Goal: Contribute content: Contribute content

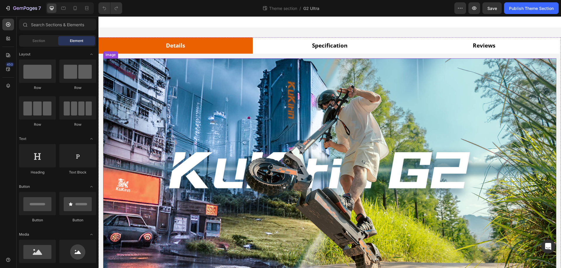
click at [386, 153] on img at bounding box center [329, 177] width 453 height 239
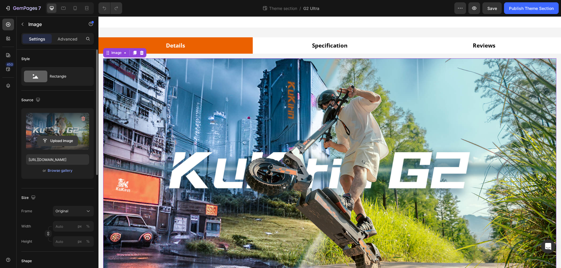
click at [53, 140] on input "file" at bounding box center [57, 141] width 40 height 10
click at [50, 139] on input "file" at bounding box center [57, 141] width 40 height 10
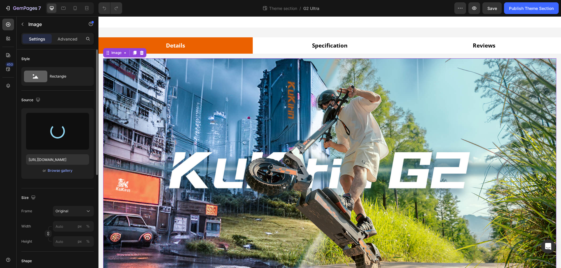
type input "[URL][DOMAIN_NAME]"
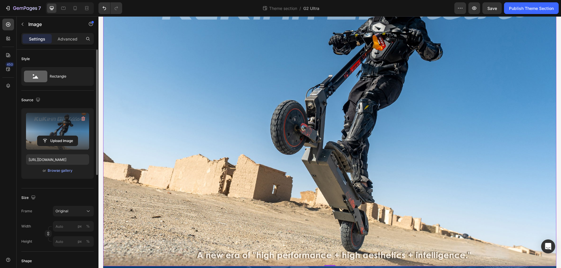
scroll to position [272, 0]
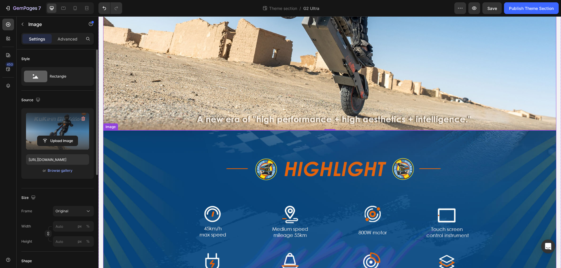
click at [316, 214] on img at bounding box center [329, 246] width 453 height 230
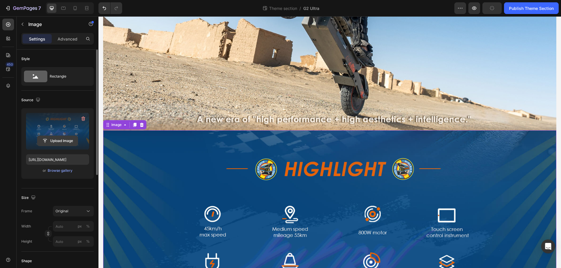
click at [51, 140] on input "file" at bounding box center [57, 141] width 40 height 10
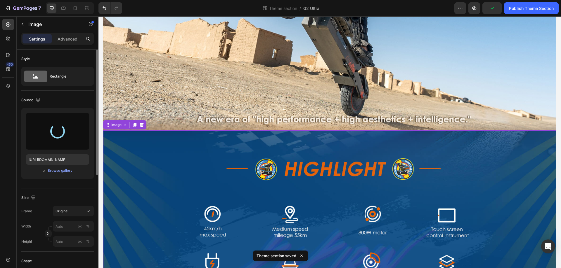
scroll to position [341, 0]
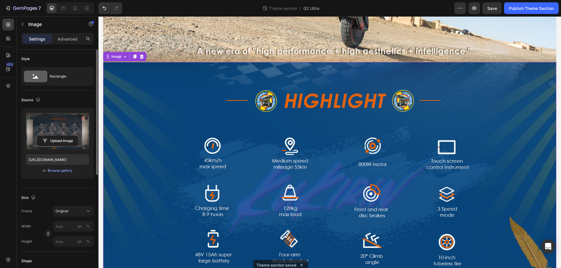
type input "[URL][DOMAIN_NAME]"
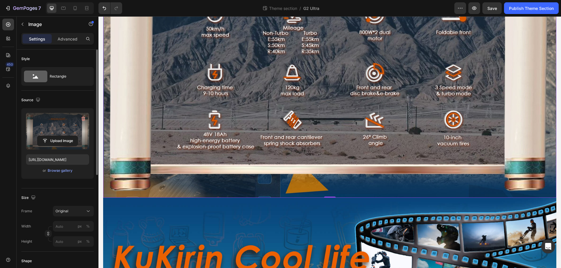
scroll to position [613, 0]
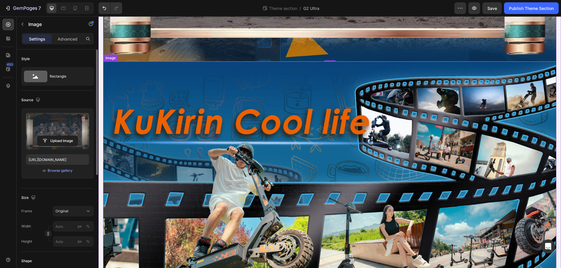
click at [313, 137] on img at bounding box center [329, 253] width 453 height 382
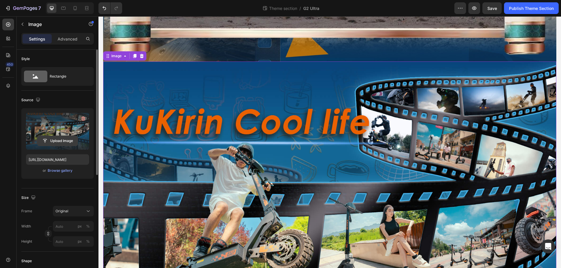
click at [54, 139] on input "file" at bounding box center [57, 141] width 40 height 10
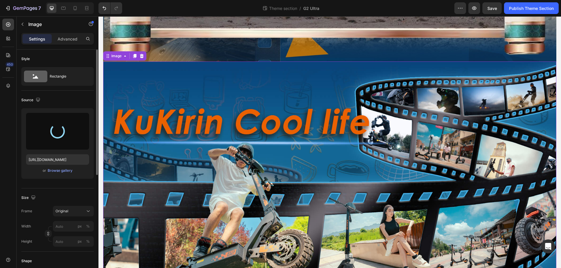
type input "[URL][DOMAIN_NAME]"
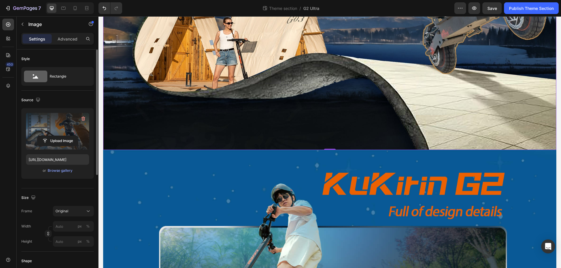
scroll to position [1158, 0]
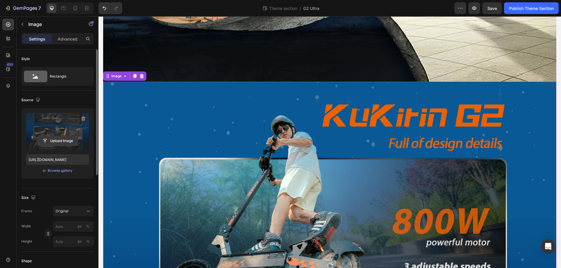
click at [59, 144] on input "file" at bounding box center [57, 141] width 40 height 10
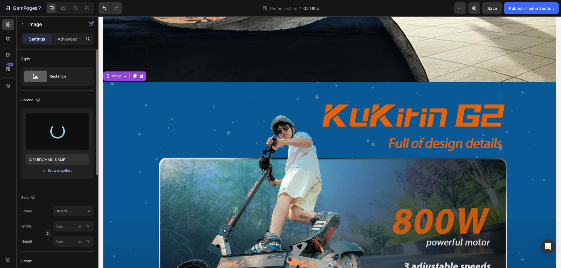
type input "[URL][DOMAIN_NAME]"
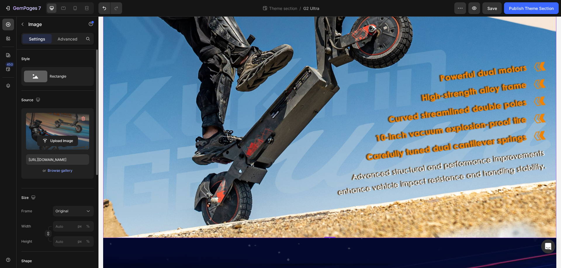
scroll to position [1772, 0]
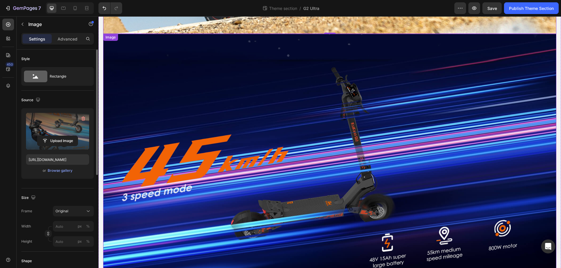
click at [281, 152] on img at bounding box center [329, 159] width 453 height 250
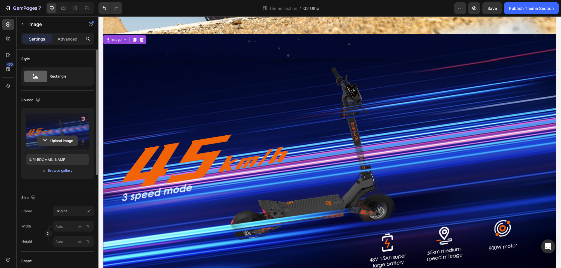
click at [48, 141] on input "file" at bounding box center [57, 141] width 40 height 10
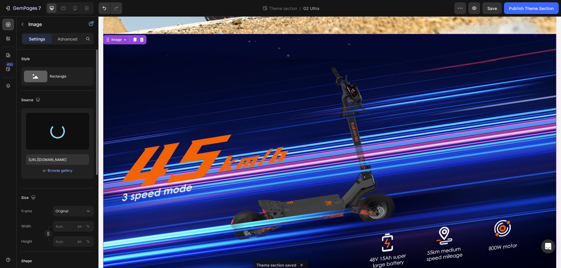
type input "[URL][DOMAIN_NAME]"
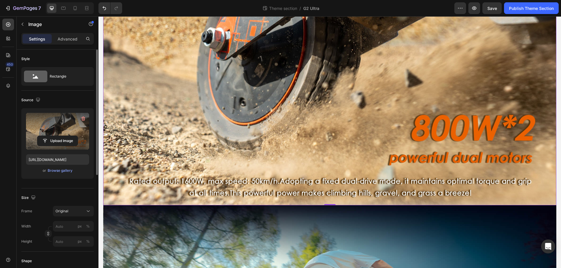
scroll to position [1976, 0]
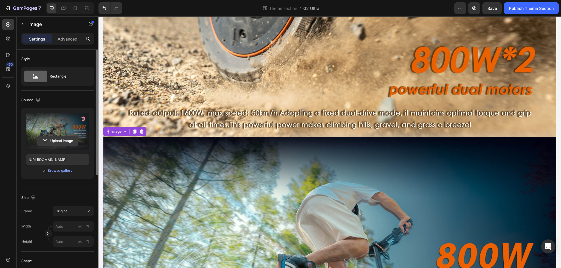
click at [62, 140] on input "file" at bounding box center [57, 141] width 40 height 10
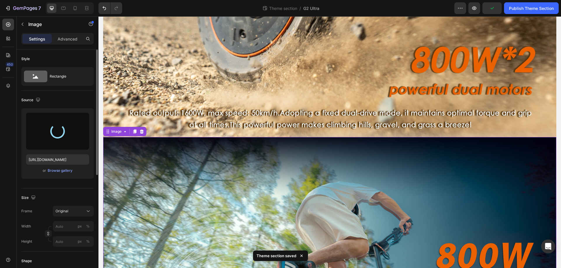
type input "[URL][DOMAIN_NAME]"
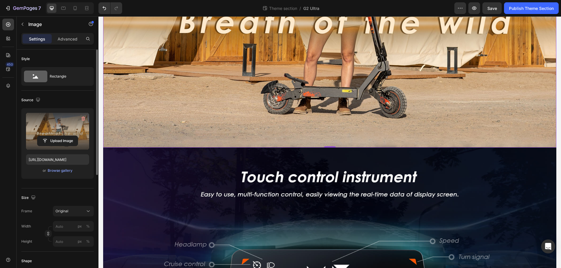
scroll to position [2385, 0]
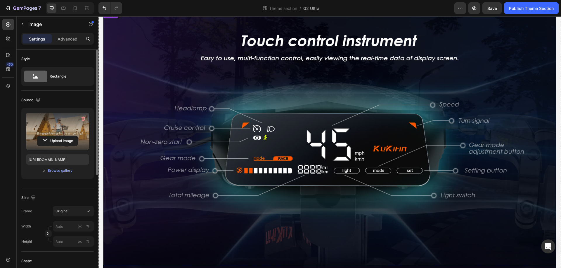
click at [296, 113] on img at bounding box center [329, 138] width 453 height 254
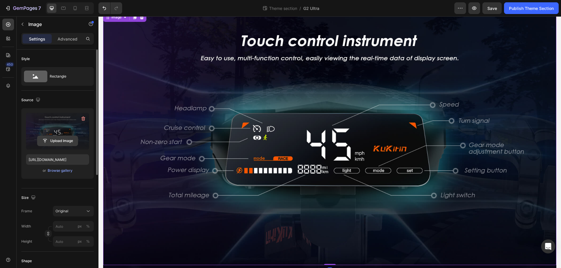
click at [70, 141] on input "file" at bounding box center [57, 141] width 40 height 10
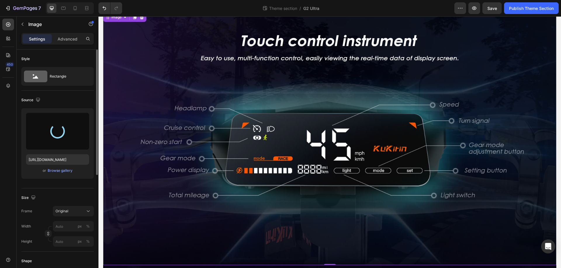
type input "[URL][DOMAIN_NAME]"
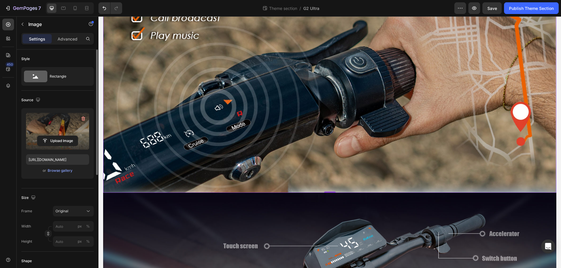
scroll to position [2998, 0]
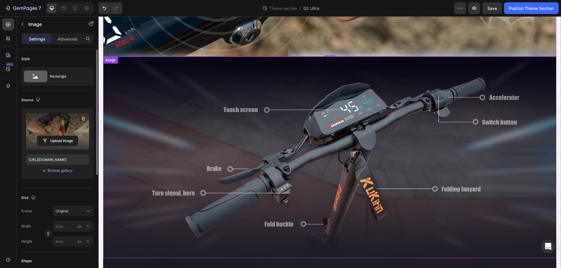
click at [355, 158] on img at bounding box center [329, 158] width 453 height 202
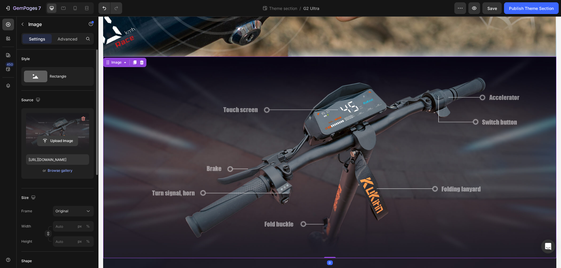
click at [55, 144] on input "file" at bounding box center [57, 141] width 40 height 10
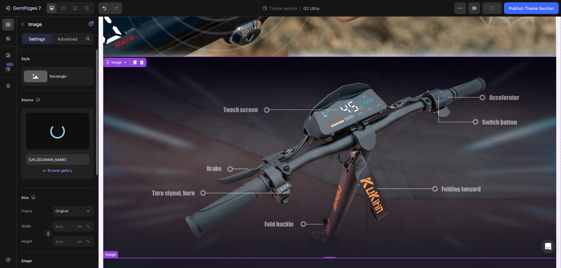
type input "[URL][DOMAIN_NAME]"
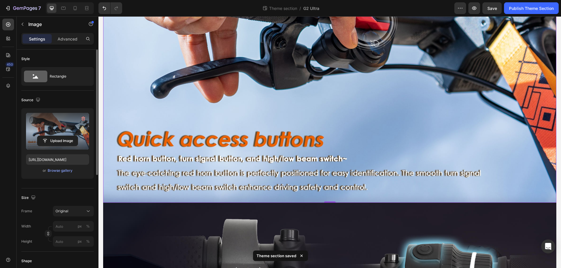
scroll to position [3271, 0]
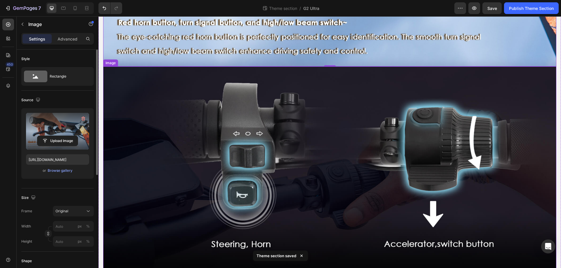
click at [317, 168] on img at bounding box center [329, 176] width 453 height 218
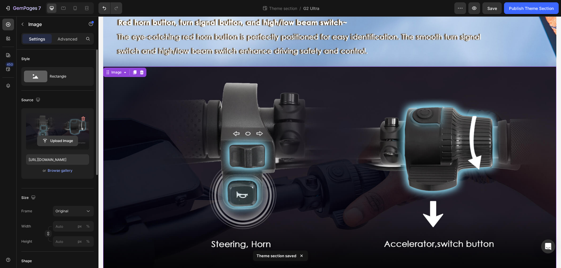
click at [56, 140] on input "file" at bounding box center [57, 141] width 40 height 10
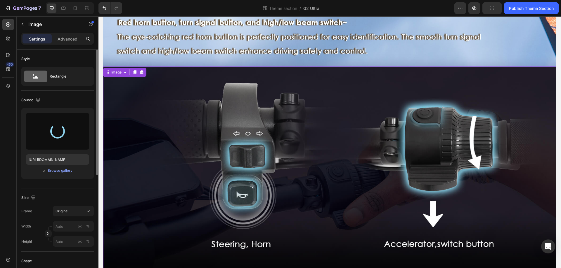
type input "[URL][DOMAIN_NAME]"
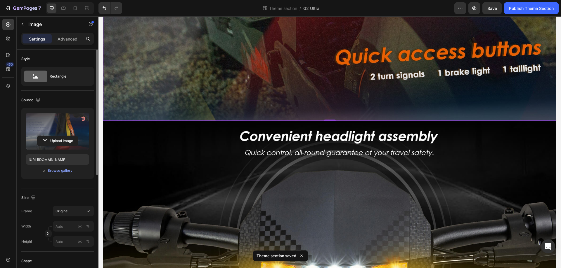
scroll to position [3952, 0]
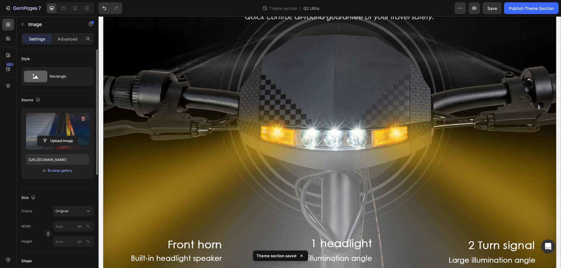
click at [326, 124] on img at bounding box center [329, 136] width 453 height 303
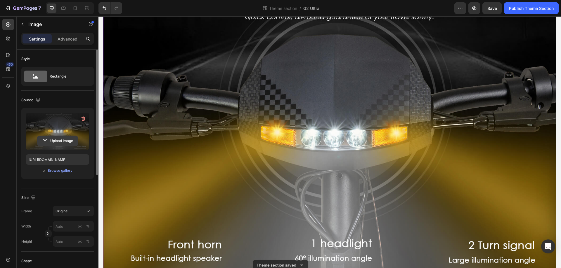
click at [58, 138] on input "file" at bounding box center [57, 141] width 40 height 10
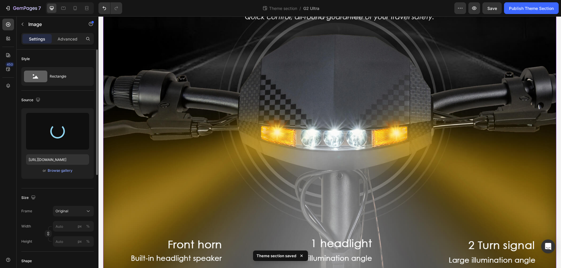
type input "[URL][DOMAIN_NAME]"
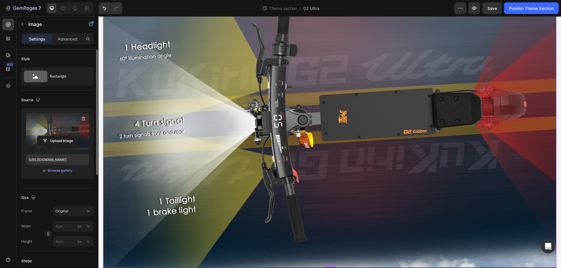
scroll to position [4088, 0]
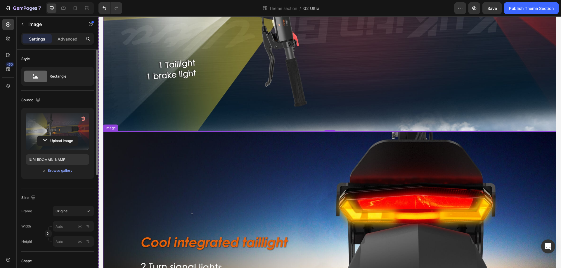
click at [330, 203] on img at bounding box center [329, 260] width 453 height 256
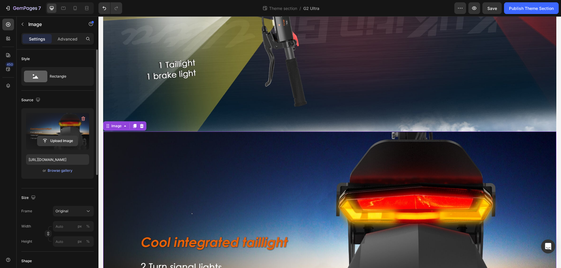
click at [63, 141] on input "file" at bounding box center [57, 141] width 40 height 10
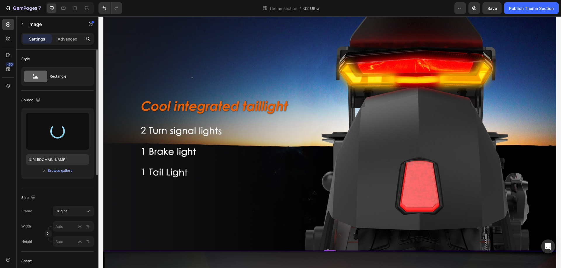
scroll to position [4293, 0]
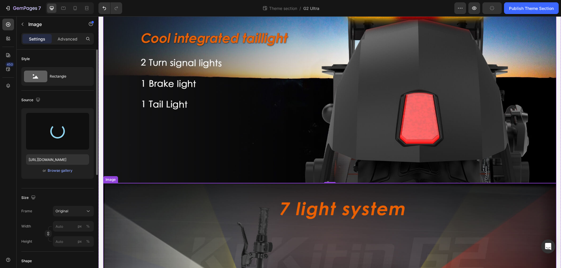
type input "[URL][DOMAIN_NAME]"
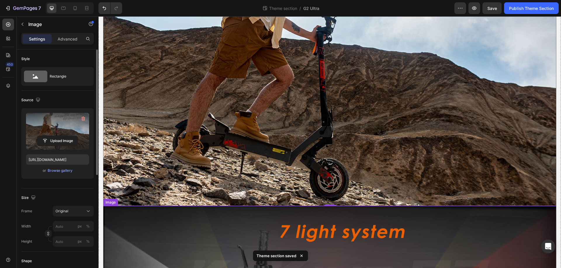
scroll to position [4361, 0]
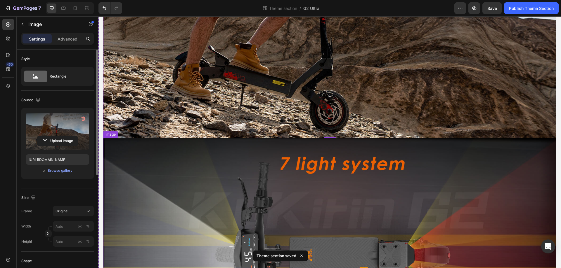
click at [307, 197] on img at bounding box center [329, 260] width 453 height 245
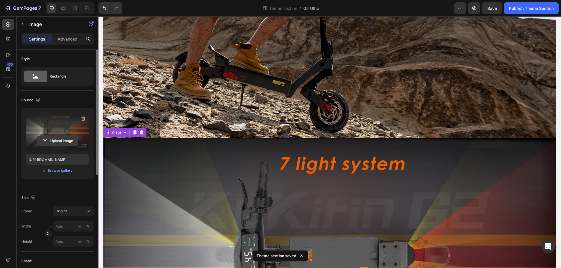
click at [63, 139] on input "file" at bounding box center [57, 141] width 40 height 10
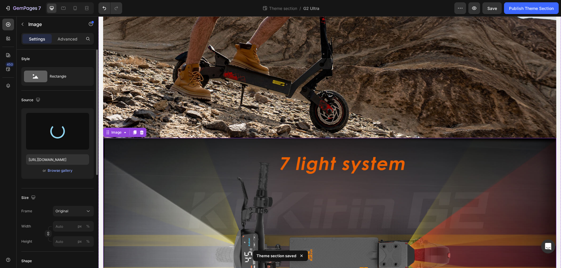
scroll to position [4429, 0]
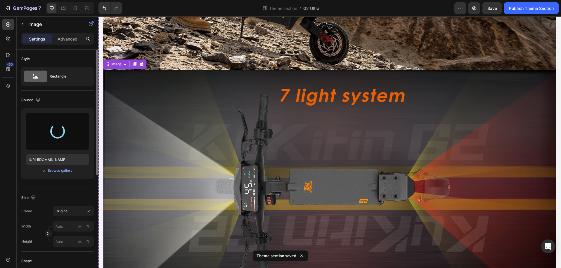
type input "[URL][DOMAIN_NAME]"
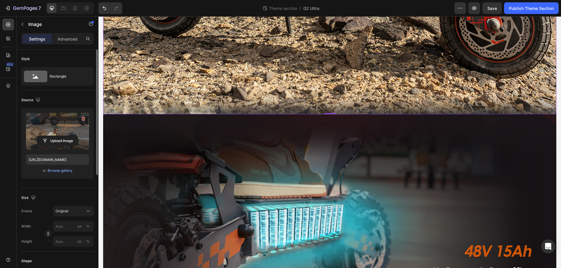
scroll to position [4974, 0]
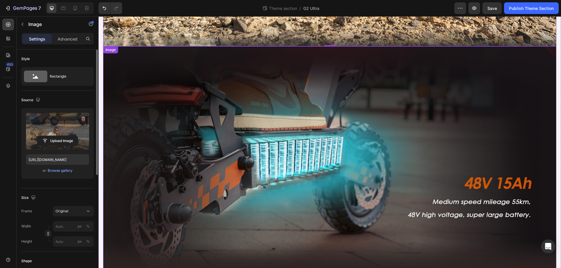
click at [273, 202] on img at bounding box center [329, 159] width 453 height 227
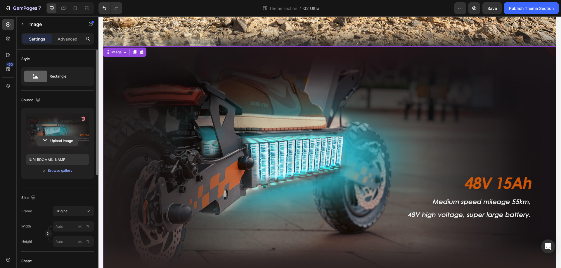
click at [58, 141] on input "file" at bounding box center [57, 141] width 40 height 10
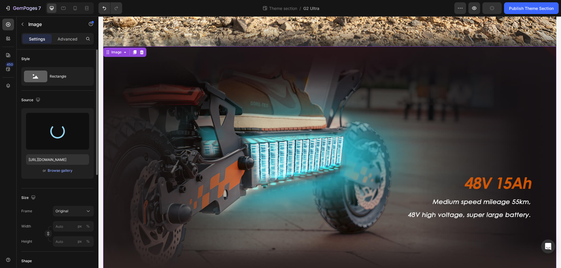
scroll to position [5043, 0]
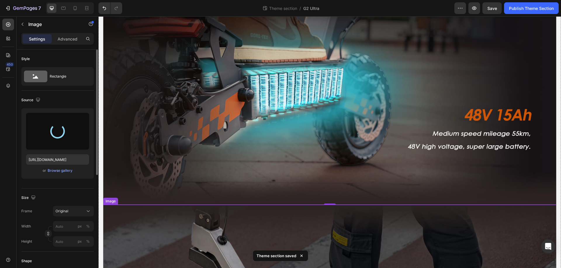
type input "[URL][DOMAIN_NAME]"
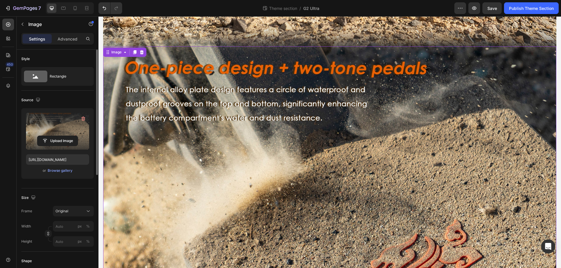
scroll to position [5179, 0]
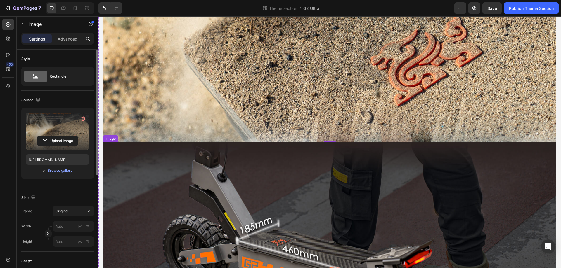
click at [250, 187] on img at bounding box center [329, 260] width 453 height 236
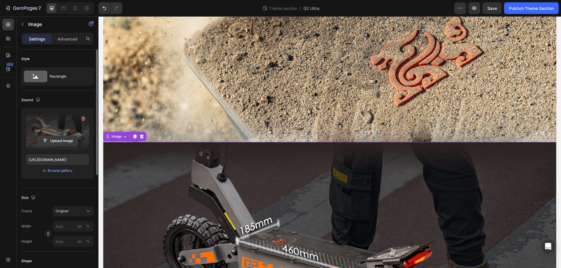
click at [60, 142] on input "file" at bounding box center [57, 141] width 40 height 10
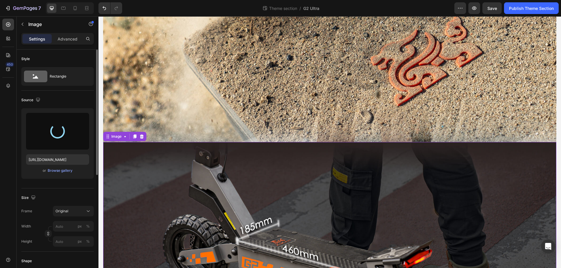
scroll to position [5247, 0]
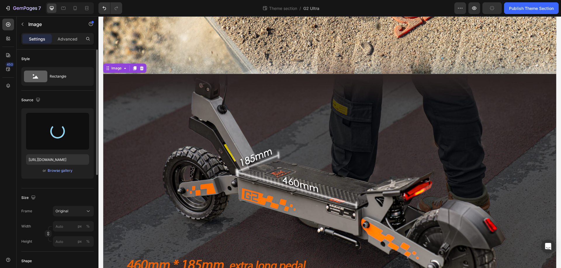
type input "[URL][DOMAIN_NAME]"
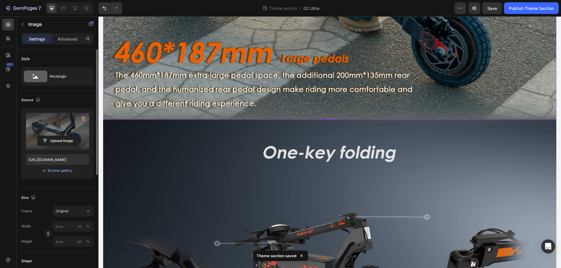
scroll to position [5519, 0]
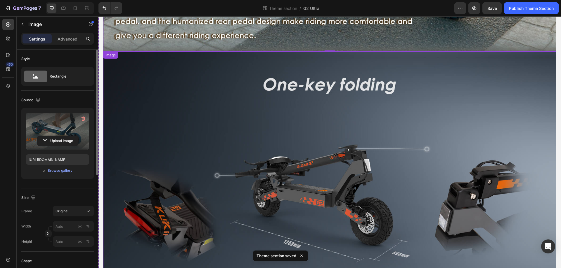
click at [303, 176] on img at bounding box center [329, 190] width 453 height 277
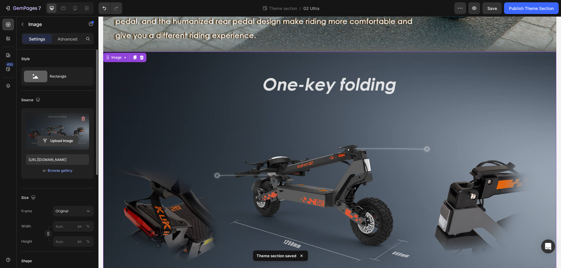
click at [44, 143] on input "file" at bounding box center [57, 141] width 40 height 10
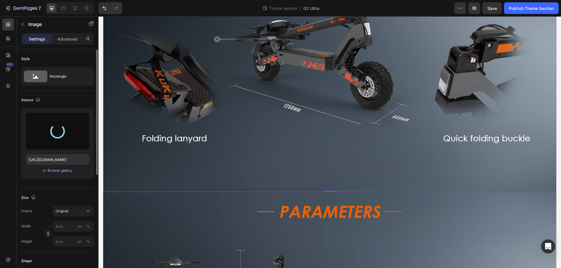
scroll to position [5754, 0]
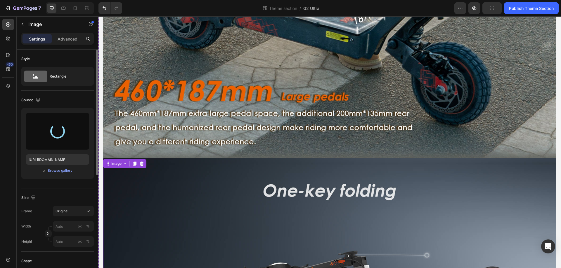
type input "[URL][DOMAIN_NAME]"
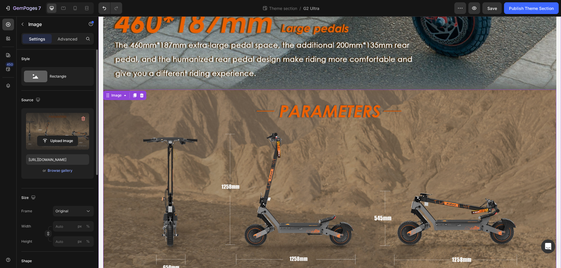
scroll to position [5618, 0]
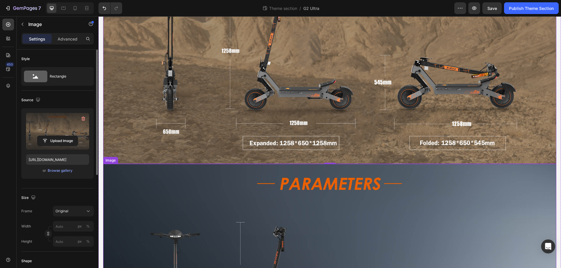
click at [411, 164] on img at bounding box center [329, 273] width 453 height 218
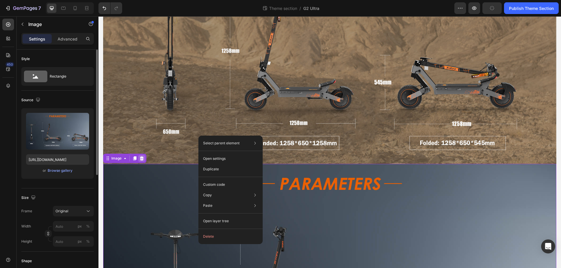
click at [141, 156] on icon at bounding box center [142, 158] width 4 height 4
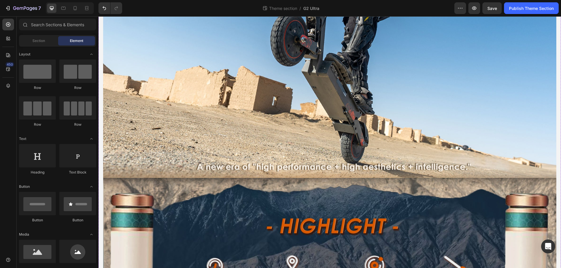
scroll to position [0, 0]
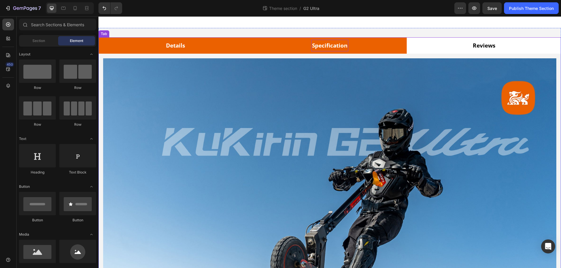
click at [312, 48] on p "Specification" at bounding box center [329, 46] width 35 height 10
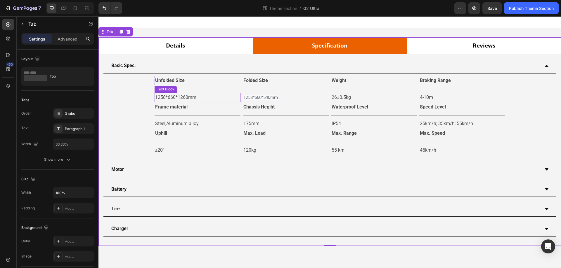
click at [173, 97] on p "1258*660*1260mm" at bounding box center [197, 97] width 85 height 8
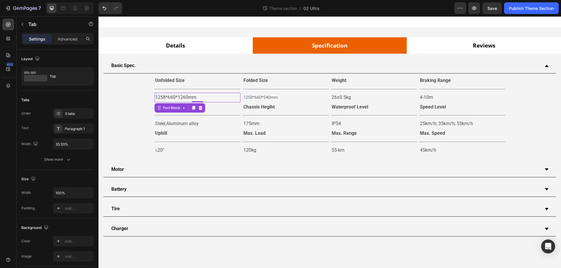
click at [173, 97] on p "1258*660*1260mm" at bounding box center [197, 97] width 85 height 8
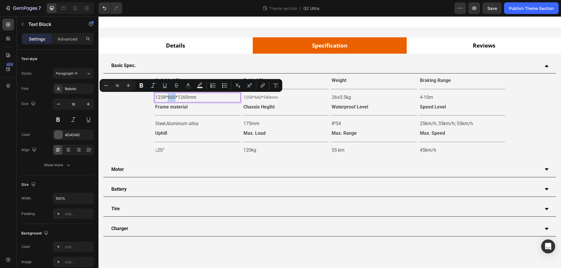
click at [173, 97] on p "1258*660*1260mm" at bounding box center [197, 97] width 85 height 8
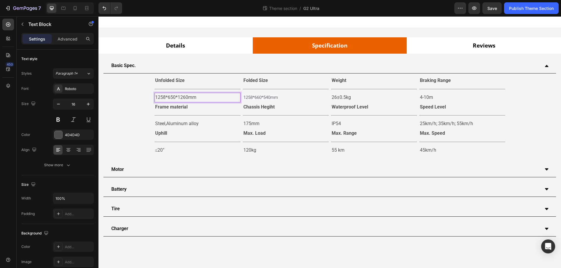
click at [187, 98] on p "1258*650*1260mm" at bounding box center [197, 97] width 85 height 8
click at [264, 98] on span "1258*660*540mm" at bounding box center [260, 97] width 34 height 5
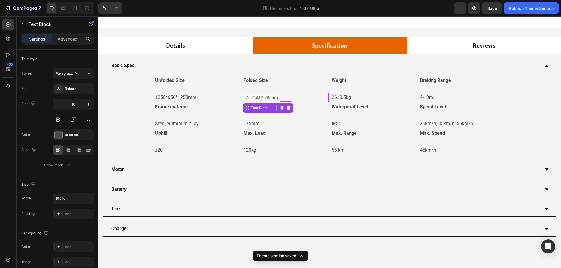
click at [263, 98] on span "1258*660*540mm" at bounding box center [260, 97] width 34 height 5
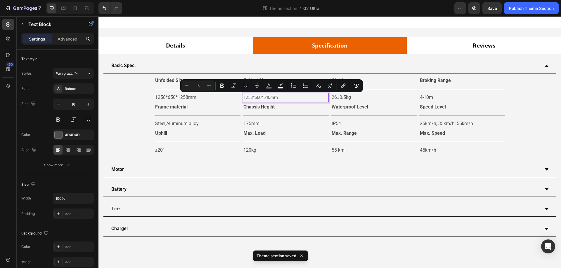
click at [261, 98] on span "1258*660*540mm" at bounding box center [260, 97] width 34 height 5
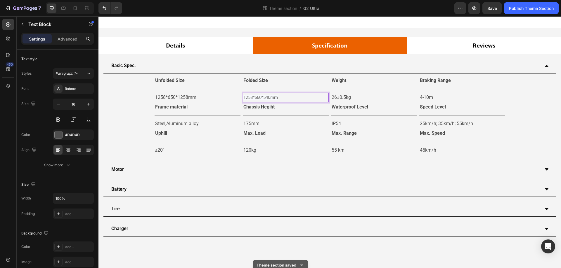
click at [260, 98] on span "1258*660*540mm" at bounding box center [260, 97] width 34 height 5
click at [272, 98] on span "1258*650*540mm" at bounding box center [260, 97] width 34 height 5
click at [336, 95] on div "Line" at bounding box center [336, 95] width 9 height 5
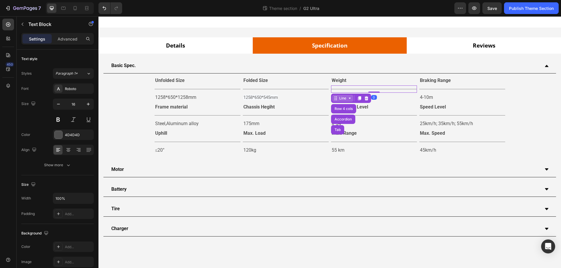
click at [336, 95] on div "Line" at bounding box center [342, 98] width 21 height 7
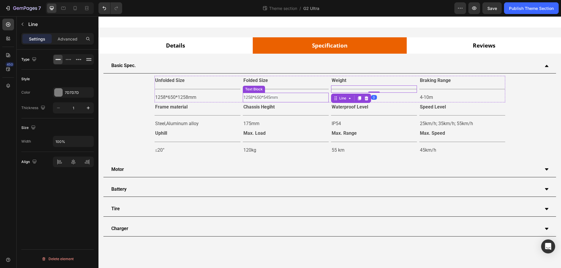
click at [312, 97] on p "1258*650*545mm" at bounding box center [285, 97] width 85 height 8
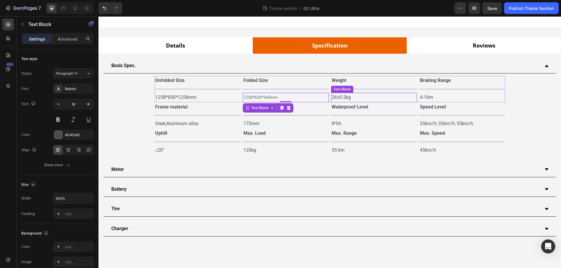
click at [338, 98] on p "26±0.5kg" at bounding box center [373, 97] width 85 height 8
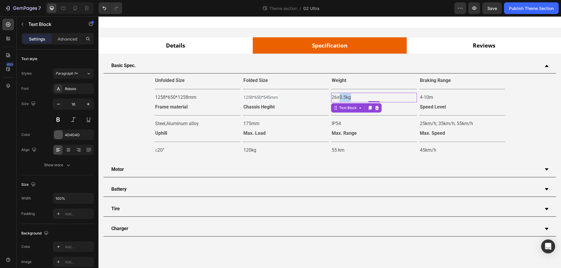
click at [338, 98] on p "26±0.5kg" at bounding box center [373, 97] width 85 height 8
click at [336, 98] on p "26±0.5kg" at bounding box center [373, 97] width 85 height 8
click at [426, 98] on div "Text Block" at bounding box center [430, 98] width 20 height 5
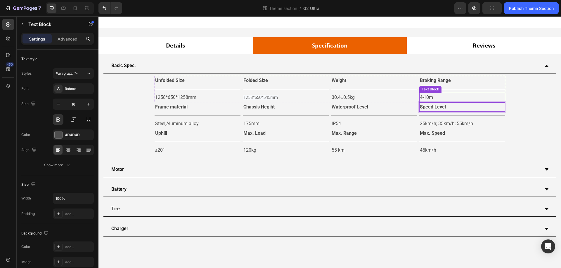
click at [423, 96] on p "4-10m" at bounding box center [462, 97] width 85 height 8
click at [423, 97] on p "4-10m" at bounding box center [462, 97] width 85 height 8
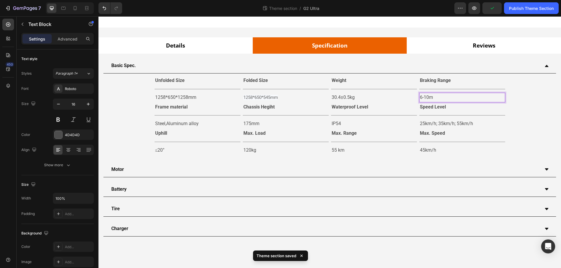
click at [429, 97] on p "6-10m" at bounding box center [462, 97] width 85 height 8
click at [193, 124] on p "Steel,Aluminum alloy" at bounding box center [197, 124] width 85 height 8
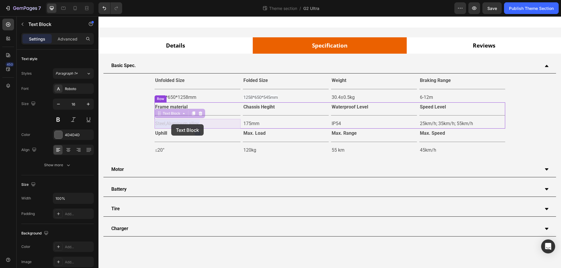
drag, startPoint x: 201, startPoint y: 123, endPoint x: 171, endPoint y: 124, distance: 29.8
click at [176, 125] on p "Steel,Aluminum alloy" at bounding box center [197, 124] width 85 height 8
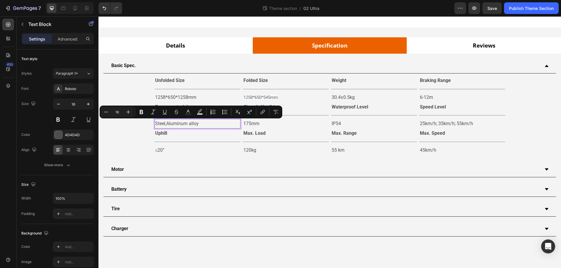
click at [190, 123] on p "Steel,Aluminum alloy" at bounding box center [197, 124] width 85 height 8
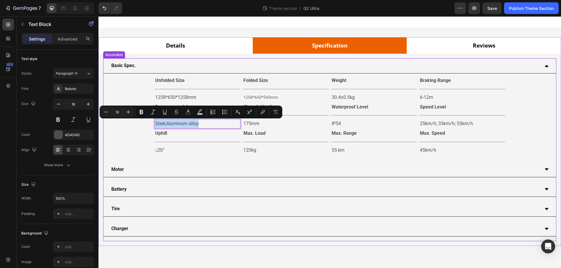
drag, startPoint x: 199, startPoint y: 124, endPoint x: 153, endPoint y: 123, distance: 45.3
click at [153, 123] on div "Unfolded Size Text Block Title Line 1258*650*1258mm Text Block Folded Size Text…" at bounding box center [329, 115] width 438 height 79
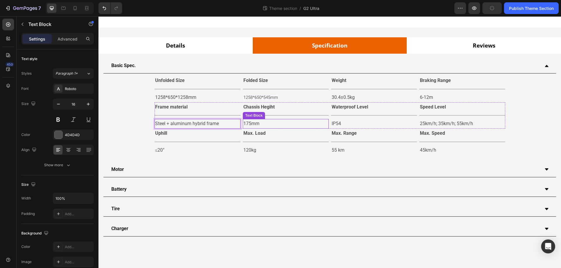
click at [257, 126] on p "175mm" at bounding box center [285, 124] width 85 height 8
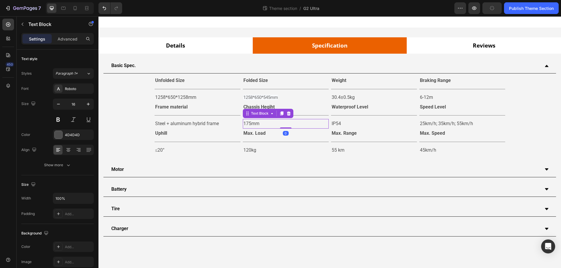
click at [251, 125] on p "175mm" at bounding box center [285, 124] width 85 height 8
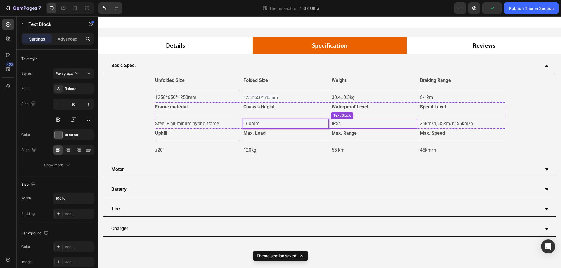
click at [339, 125] on p "IP54" at bounding box center [373, 124] width 85 height 8
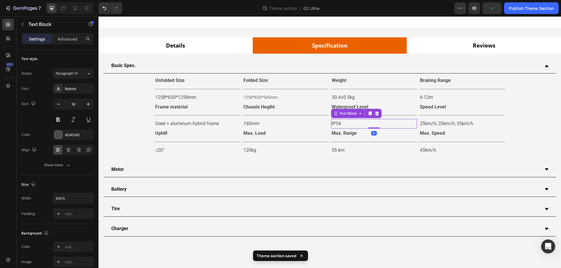
click at [338, 124] on p "IP54" at bounding box center [373, 124] width 85 height 8
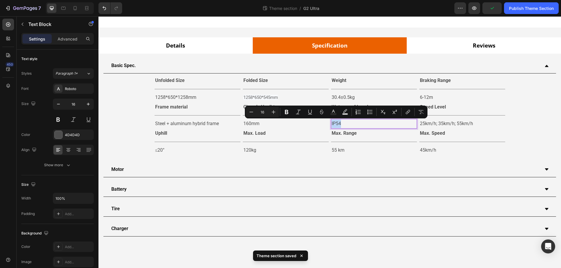
click at [338, 124] on p "IP54" at bounding box center [373, 124] width 85 height 8
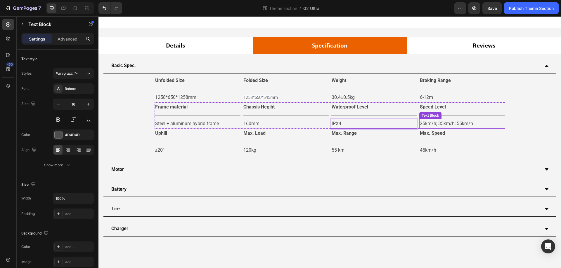
click at [465, 123] on p "25km/h; 35km/h; 55km/h" at bounding box center [462, 124] width 85 height 8
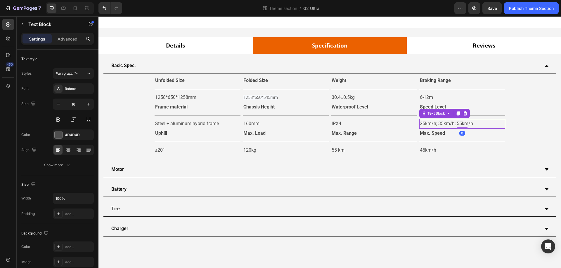
click at [461, 123] on p "25km/h; 35km/h; 55km/h" at bounding box center [462, 124] width 85 height 8
click at [164, 150] on p "≤20°" at bounding box center [197, 150] width 85 height 8
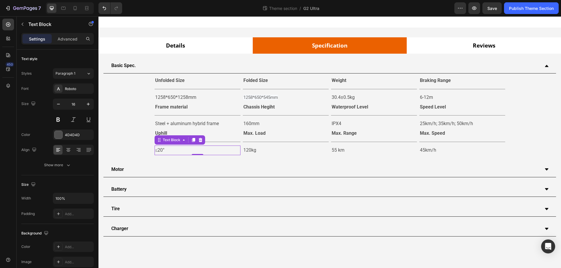
click at [161, 150] on p "≤20°" at bounding box center [197, 150] width 85 height 8
click at [162, 151] on p "≤20°" at bounding box center [197, 150] width 85 height 8
click at [423, 147] on p "45km/h" at bounding box center [462, 150] width 85 height 8
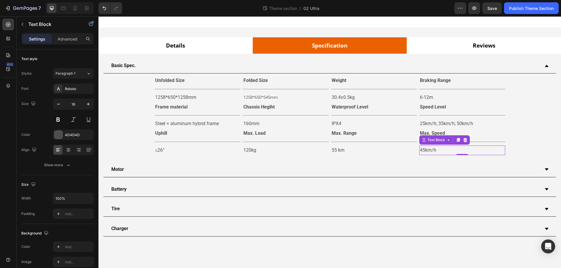
click at [424, 150] on p "45km/h" at bounding box center [462, 150] width 85 height 8
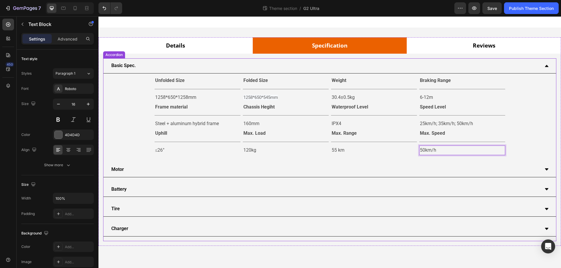
click at [548, 65] on icon at bounding box center [546, 66] width 5 height 5
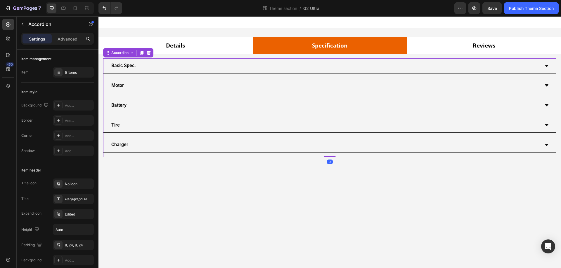
click at [546, 87] on icon at bounding box center [546, 85] width 5 height 5
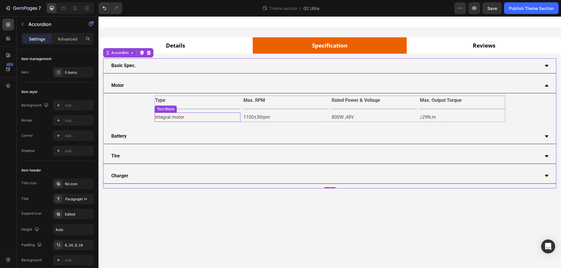
click at [182, 117] on p "Integral motor" at bounding box center [197, 117] width 85 height 8
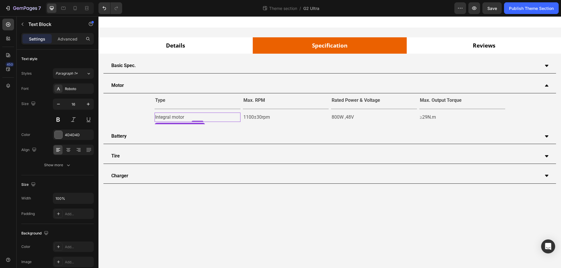
click at [177, 117] on p "Integral motor" at bounding box center [197, 117] width 85 height 8
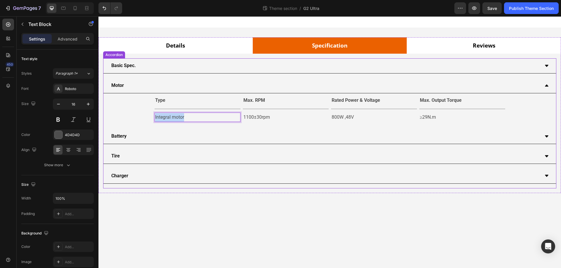
drag, startPoint x: 185, startPoint y: 117, endPoint x: 153, endPoint y: 118, distance: 32.2
click at [153, 118] on div "Type Text Block Title Line Integral motor Text Block 0 Max. RPM Text Block Titl…" at bounding box center [329, 109] width 438 height 27
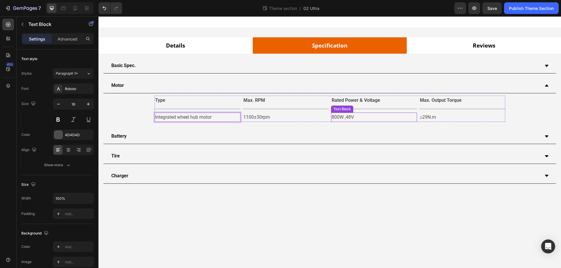
click at [347, 116] on p "800W ,48V" at bounding box center [373, 117] width 85 height 8
click at [343, 117] on p "800W ,48V" at bounding box center [373, 117] width 85 height 8
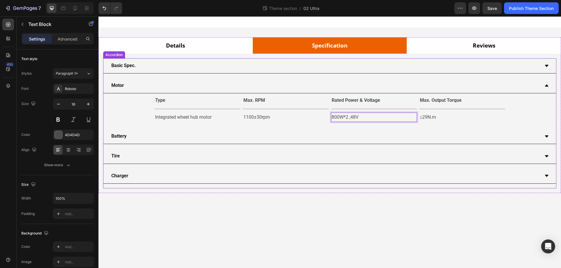
click at [544, 88] on div "Motor" at bounding box center [329, 85] width 452 height 15
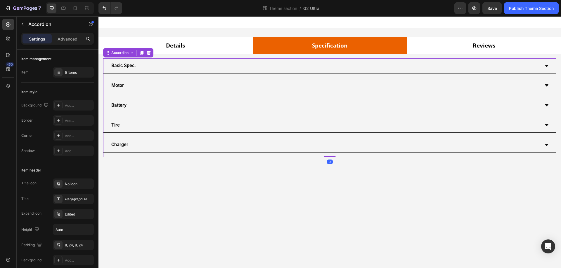
click at [548, 103] on div "Battery" at bounding box center [329, 105] width 452 height 15
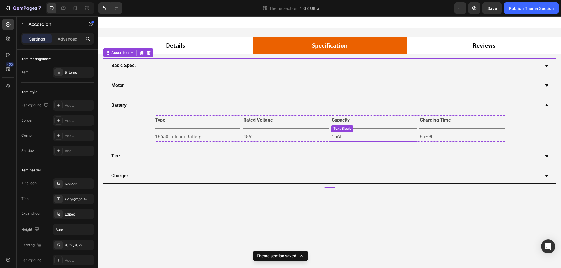
click at [336, 134] on p "15Ah" at bounding box center [373, 137] width 85 height 8
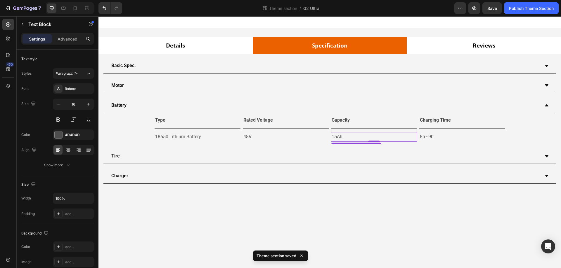
click at [336, 137] on p "15Ah" at bounding box center [373, 137] width 85 height 8
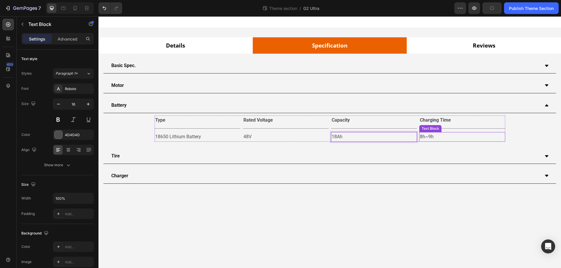
click at [423, 137] on p "8h~9h" at bounding box center [462, 137] width 85 height 8
click at [421, 137] on p "8h~9h" at bounding box center [462, 137] width 85 height 8
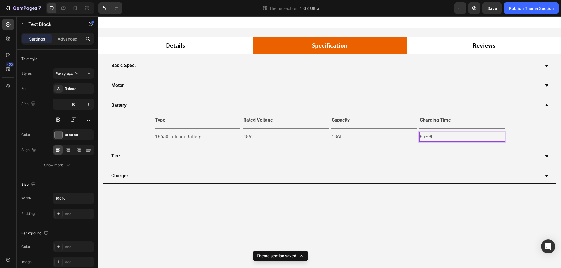
click at [431, 139] on p "8h~9h" at bounding box center [462, 137] width 85 height 8
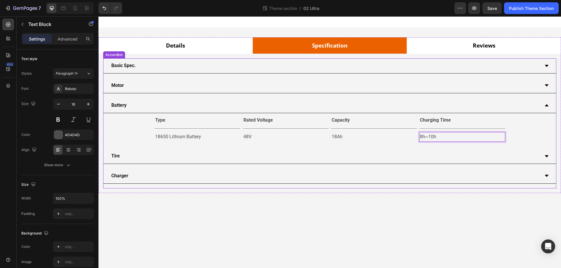
click at [545, 107] on icon at bounding box center [546, 105] width 5 height 5
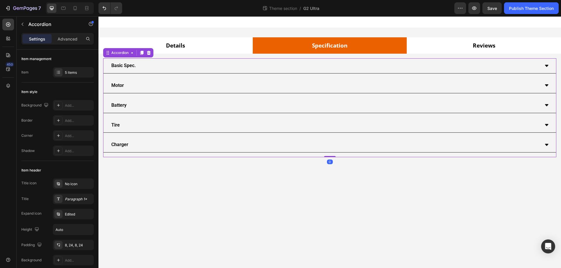
click at [548, 126] on icon at bounding box center [546, 125] width 5 height 5
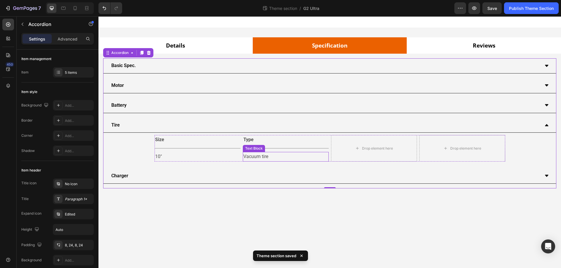
click at [252, 158] on p "Vacuum tire" at bounding box center [285, 157] width 85 height 8
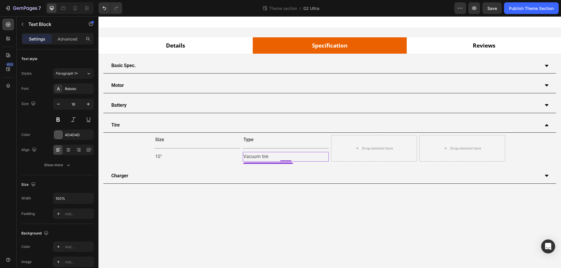
click at [259, 158] on p "Vacuum tire" at bounding box center [285, 157] width 85 height 8
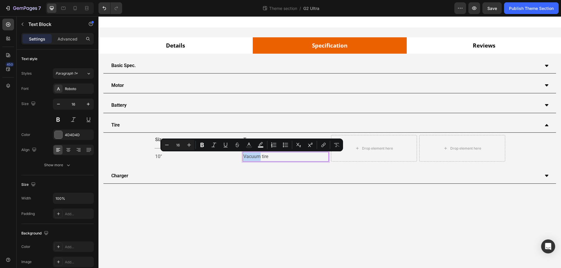
drag, startPoint x: 260, startPoint y: 157, endPoint x: 243, endPoint y: 157, distance: 17.2
click at [243, 157] on p "Vacuum tire" at bounding box center [285, 157] width 85 height 8
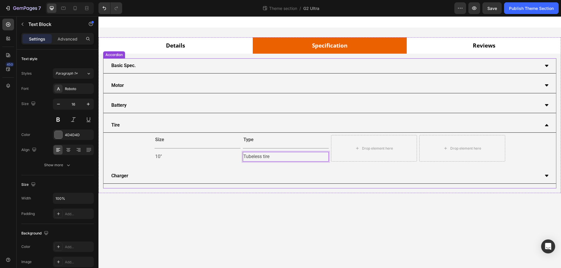
click at [545, 124] on icon at bounding box center [546, 125] width 5 height 5
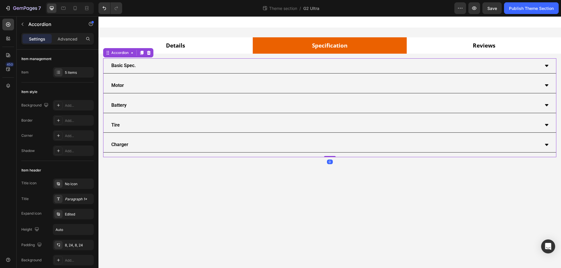
click at [544, 148] on div "Charger" at bounding box center [329, 145] width 452 height 15
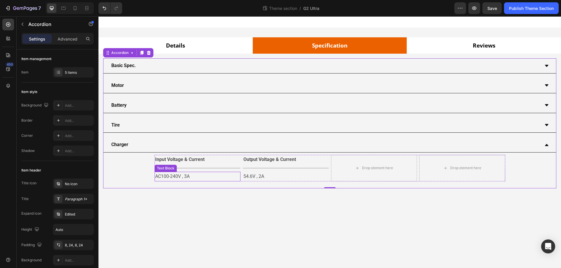
click at [186, 177] on p "AC100-240V , 3A" at bounding box center [197, 177] width 85 height 8
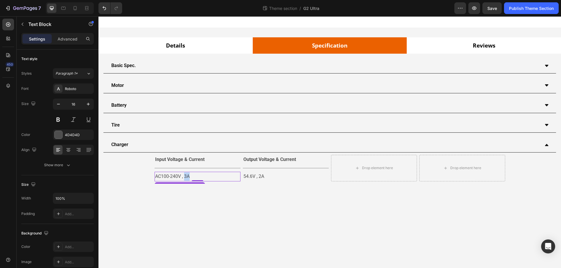
click at [186, 177] on p "AC100-240V , 3A" at bounding box center [197, 177] width 85 height 8
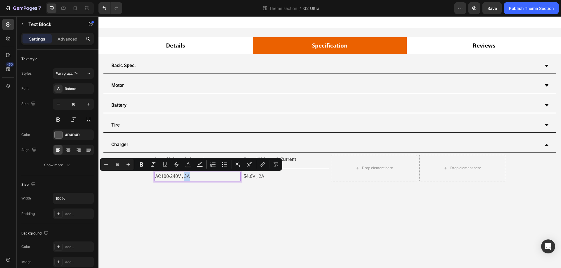
click at [186, 177] on p "AC100-240V , 3A" at bounding box center [197, 177] width 85 height 8
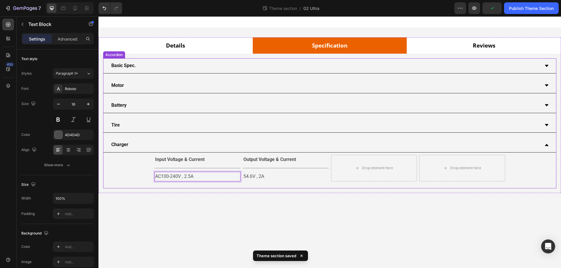
click at [544, 147] on icon at bounding box center [546, 145] width 5 height 5
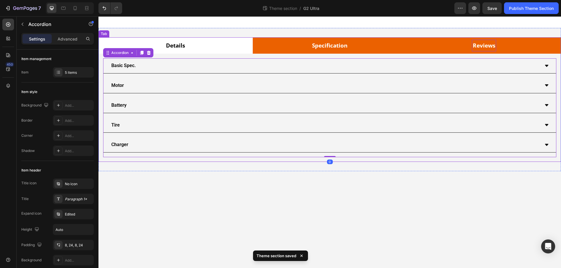
click at [478, 47] on p "Reviews" at bounding box center [484, 46] width 22 height 10
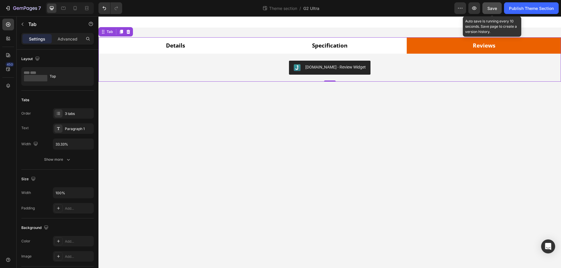
click at [494, 10] on span "Save" at bounding box center [492, 8] width 10 height 5
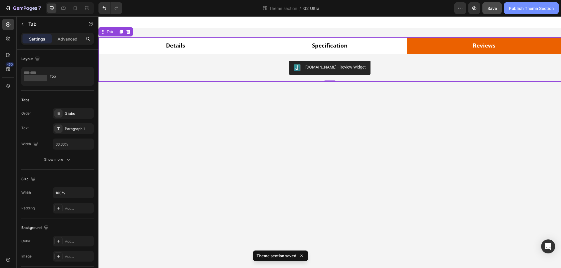
click at [513, 10] on div "Publish Theme Section" at bounding box center [531, 8] width 45 height 6
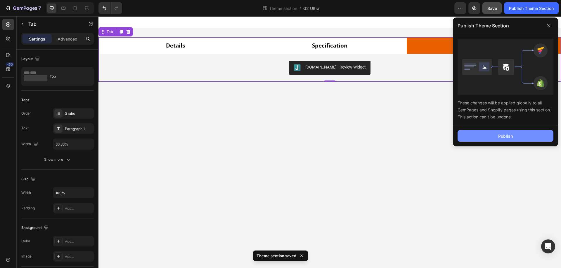
click at [510, 139] on div "Publish" at bounding box center [505, 136] width 15 height 6
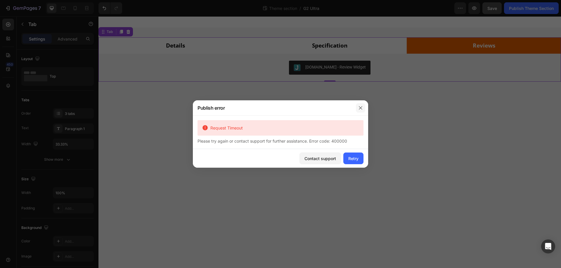
click at [362, 107] on icon "button" at bounding box center [360, 108] width 5 height 5
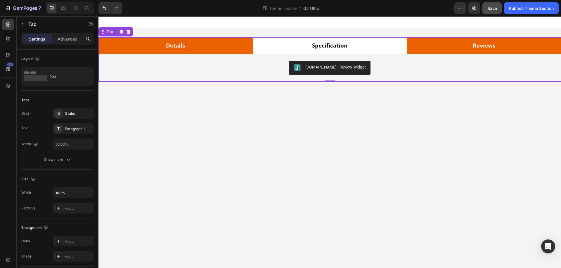
click at [172, 46] on p "Details" at bounding box center [175, 46] width 19 height 10
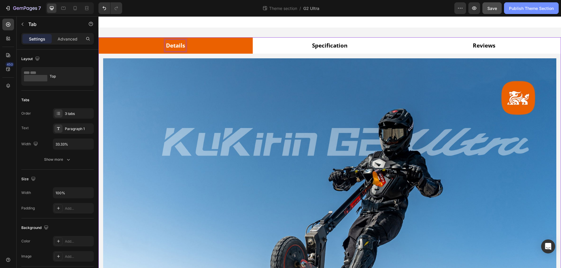
click at [518, 11] on div "Publish Theme Section" at bounding box center [531, 8] width 45 height 6
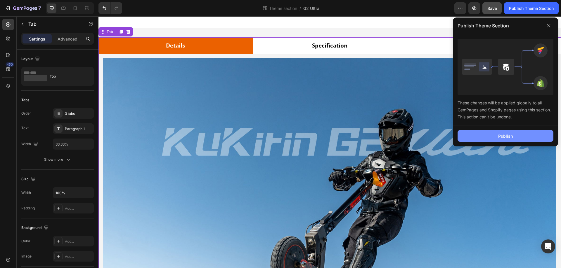
click at [505, 135] on div "Publish" at bounding box center [505, 136] width 15 height 6
